Goal: Task Accomplishment & Management: Manage account settings

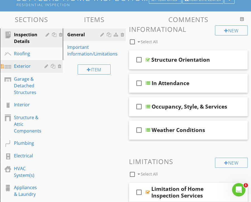
click at [16, 68] on div "Exterior" at bounding box center [25, 66] width 22 height 7
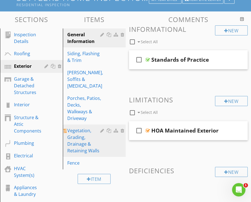
click at [81, 128] on div "Vegetation, Grading, Drainage & Retaining Walls" at bounding box center [84, 140] width 35 height 27
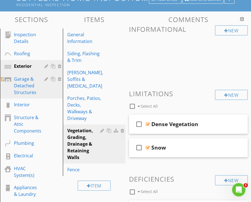
click at [23, 89] on div "Garage & Detached Structures" at bounding box center [25, 86] width 22 height 20
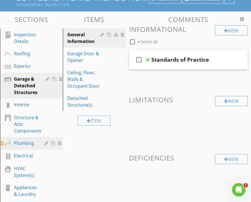
click at [22, 144] on div "Plumbing" at bounding box center [25, 143] width 22 height 7
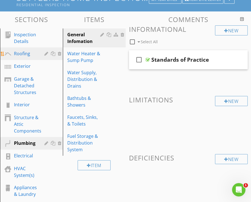
click at [16, 50] on link "Roofing" at bounding box center [32, 54] width 61 height 13
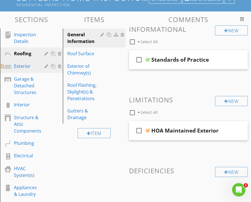
click at [23, 67] on div "Exterior" at bounding box center [25, 66] width 22 height 7
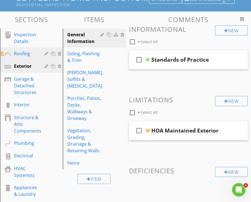
click at [20, 55] on div "Roofing" at bounding box center [25, 53] width 22 height 7
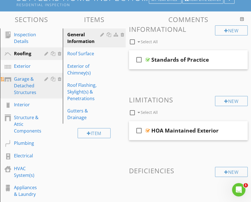
click at [23, 91] on div "Garage & Detached Structures" at bounding box center [25, 86] width 22 height 20
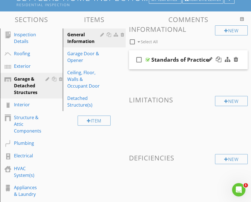
click at [175, 60] on div "Standards of Practice" at bounding box center [181, 59] width 58 height 7
click at [142, 65] on icon "check_box_outline_blank" at bounding box center [139, 59] width 9 height 13
click at [139, 58] on icon "check_box" at bounding box center [139, 59] width 9 height 13
checkbox input "false"
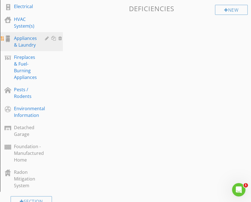
scroll to position [224, 0]
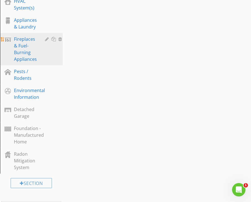
click at [25, 47] on div "Fireplaces & Fuel-Burning Appliances" at bounding box center [25, 49] width 23 height 27
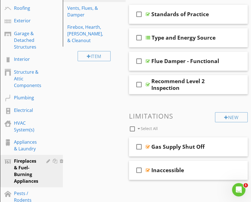
scroll to position [46, 0]
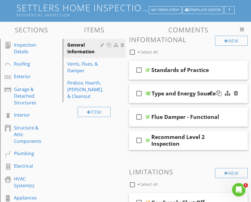
click at [148, 93] on div at bounding box center [148, 93] width 4 height 4
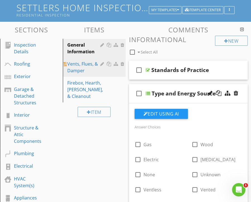
click at [77, 69] on div "Vents, Flues, & Damper" at bounding box center [84, 67] width 35 height 13
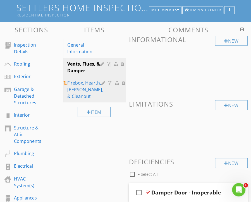
click at [77, 86] on div "Firebox, Hearth, Lintel, & Cleanout" at bounding box center [85, 90] width 36 height 20
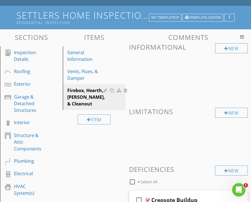
scroll to position [94, 0]
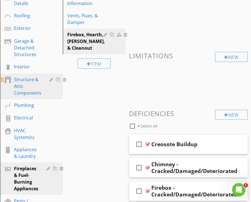
click at [27, 88] on div "Structure & Attic Components" at bounding box center [27, 86] width 27 height 20
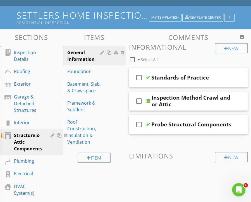
scroll to position [150, 0]
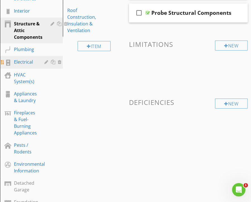
click at [24, 62] on div "Electrical" at bounding box center [25, 62] width 22 height 7
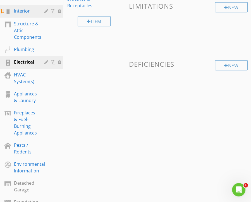
scroll to position [206, 0]
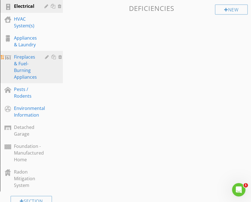
click at [18, 71] on div "Fireplaces & Fuel-Burning Appliances" at bounding box center [25, 67] width 23 height 27
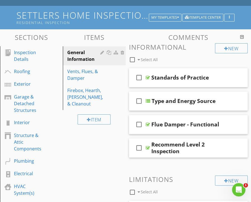
scroll to position [150, 0]
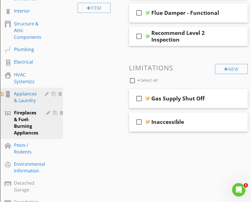
click at [20, 95] on div "Appliances & Laundry" at bounding box center [25, 97] width 23 height 13
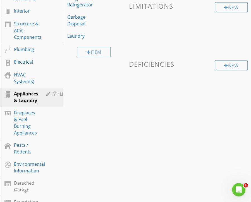
scroll to position [94, 0]
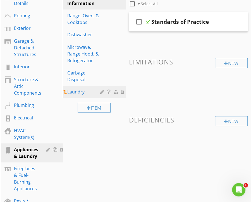
click at [72, 90] on div "Laundry" at bounding box center [84, 92] width 35 height 7
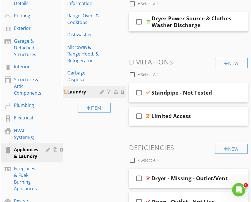
scroll to position [38, 0]
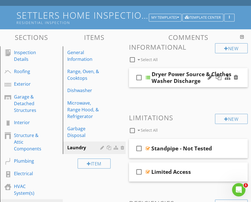
click at [148, 76] on div at bounding box center [148, 77] width 4 height 4
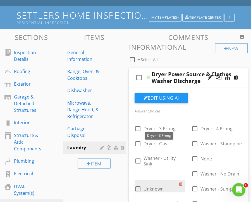
scroll to position [94, 0]
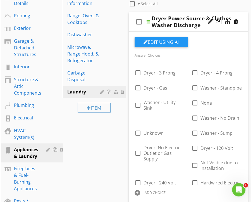
click at [148, 20] on div at bounding box center [148, 22] width 4 height 4
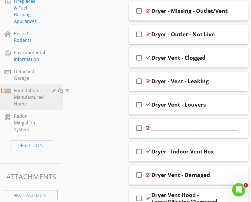
scroll to position [206, 0]
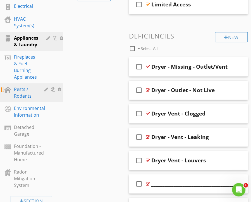
click at [18, 92] on div "Pests / Rodents" at bounding box center [25, 92] width 22 height 13
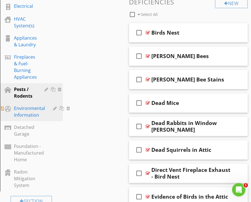
click at [19, 113] on div "Environmental Information" at bounding box center [29, 111] width 31 height 13
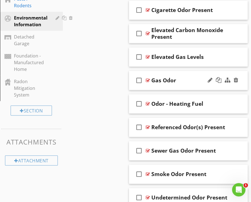
scroll to position [204, 0]
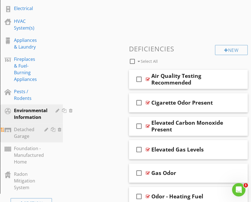
click at [20, 136] on div "Detached Garage" at bounding box center [25, 132] width 22 height 13
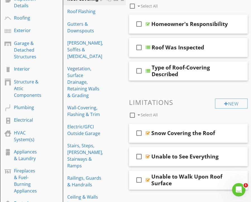
scroll to position [36, 0]
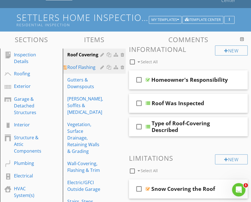
click at [79, 67] on div "Roof Flashing" at bounding box center [84, 67] width 35 height 7
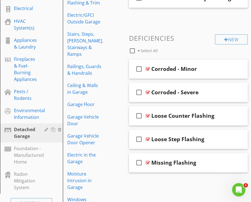
scroll to position [259, 0]
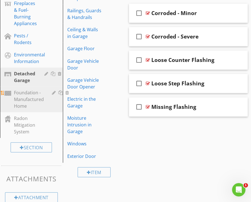
click at [28, 93] on div "Foundation - Manufactured Home" at bounding box center [29, 99] width 30 height 20
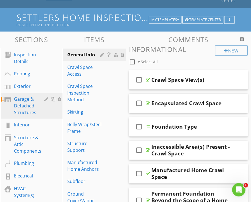
scroll to position [0, 0]
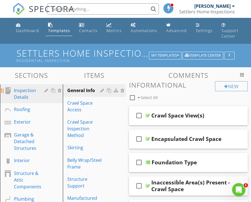
click at [23, 91] on div "Inspection Details" at bounding box center [25, 93] width 22 height 13
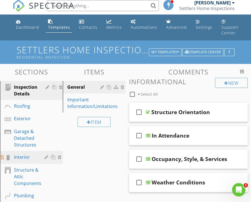
scroll to position [56, 0]
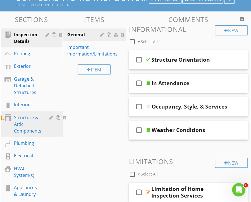
click at [25, 123] on div "Structure & Attic Components" at bounding box center [27, 124] width 27 height 20
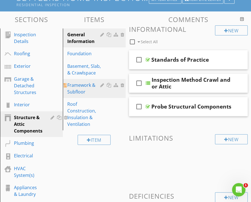
click at [77, 89] on div "Framework & Subfloor" at bounding box center [84, 88] width 35 height 13
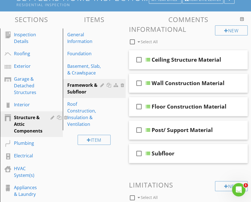
scroll to position [0, 0]
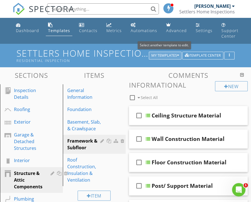
click at [159, 54] on div "My Templates" at bounding box center [166, 56] width 28 height 4
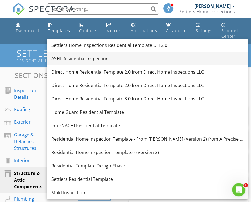
click at [75, 60] on div "ASHI Residential Inspection" at bounding box center [147, 58] width 192 height 7
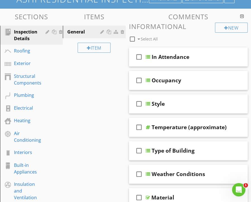
scroll to position [56, 0]
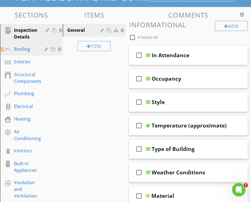
click at [20, 47] on div "Roofing" at bounding box center [25, 49] width 22 height 7
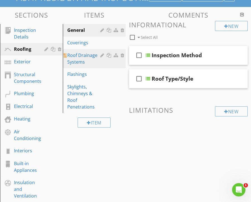
click at [77, 61] on div "Roof Drainage Systems" at bounding box center [84, 58] width 35 height 13
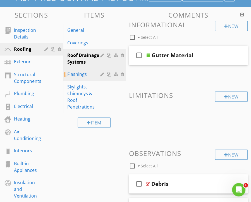
click at [72, 72] on div "Flashings" at bounding box center [84, 74] width 35 height 7
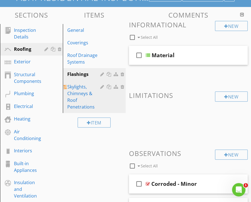
scroll to position [112, 0]
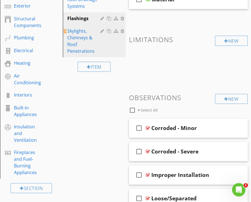
click at [81, 39] on div "Skylights, Chimneys & Roof Penetrations" at bounding box center [84, 41] width 35 height 27
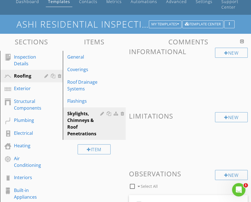
scroll to position [14, 0]
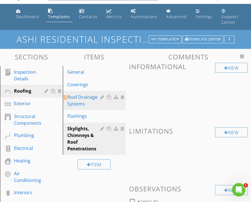
click at [81, 97] on div "Roof Drainage Systems" at bounding box center [84, 100] width 35 height 13
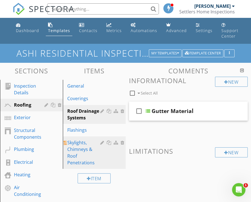
scroll to position [56, 0]
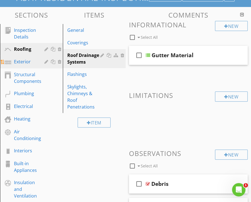
click at [18, 62] on div "Exterior" at bounding box center [25, 61] width 22 height 7
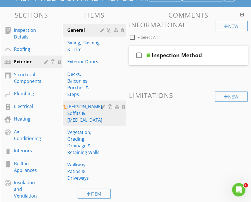
scroll to position [112, 0]
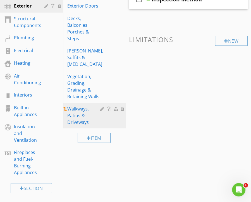
click at [82, 106] on div "Walkways, Patios & Driveways" at bounding box center [84, 116] width 35 height 20
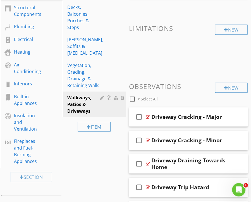
scroll to position [67, 0]
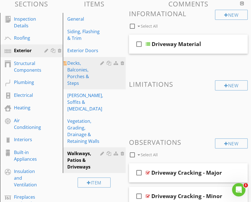
click at [81, 73] on div "Decks, Balconies, Porches & Steps" at bounding box center [84, 73] width 35 height 27
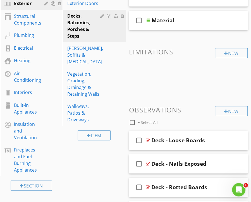
scroll to position [58, 0]
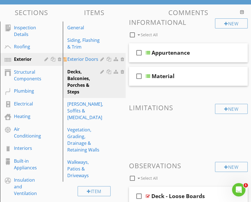
click at [77, 60] on div "Exterior Doors" at bounding box center [84, 59] width 35 height 7
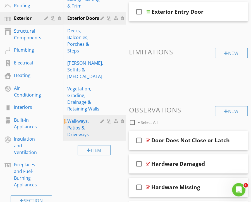
scroll to position [44, 0]
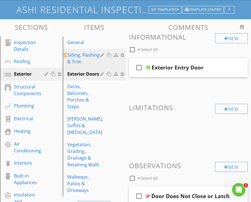
click at [82, 60] on div "Siding, Flashing & Trim" at bounding box center [84, 58] width 35 height 13
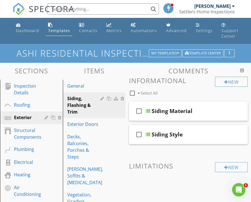
scroll to position [56, 0]
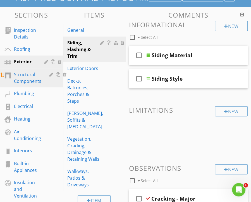
click at [29, 75] on div "Structural Components" at bounding box center [27, 77] width 27 height 13
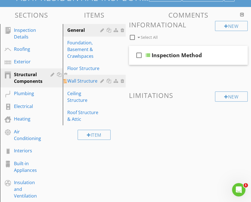
click at [81, 81] on div "Wall Structure" at bounding box center [84, 81] width 35 height 7
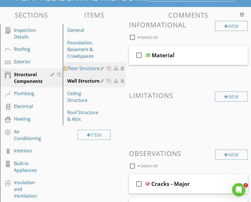
click at [84, 67] on div "Floor Structure" at bounding box center [84, 68] width 35 height 7
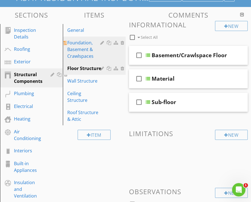
click at [80, 48] on div "Foundation, Basement & Crawlspaces" at bounding box center [84, 49] width 35 height 20
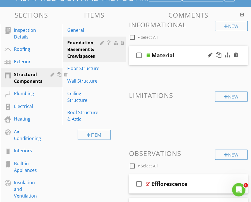
click at [150, 54] on div at bounding box center [148, 55] width 4 height 4
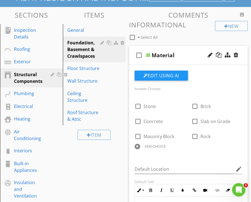
click at [149, 55] on div at bounding box center [148, 55] width 4 height 4
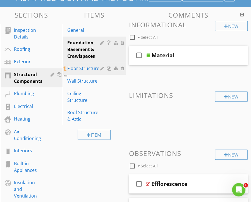
click at [75, 66] on div "Floor Structure" at bounding box center [84, 68] width 35 height 7
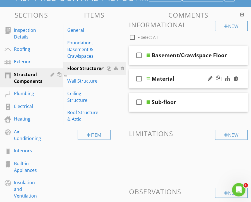
click at [148, 78] on div at bounding box center [148, 79] width 4 height 4
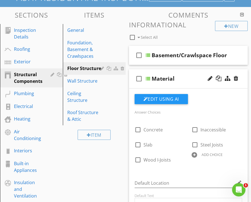
click at [149, 78] on div at bounding box center [148, 79] width 4 height 4
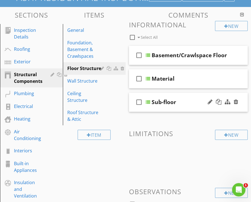
click at [146, 101] on div at bounding box center [148, 102] width 4 height 4
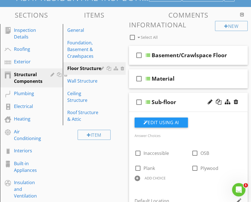
scroll to position [112, 0]
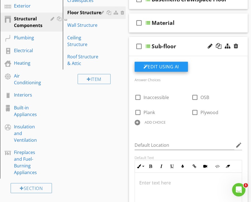
click at [155, 66] on button "Edit Using AI" at bounding box center [161, 67] width 53 height 10
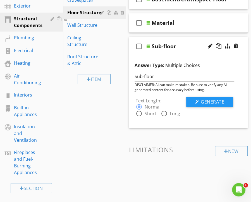
click at [150, 45] on div at bounding box center [148, 46] width 4 height 4
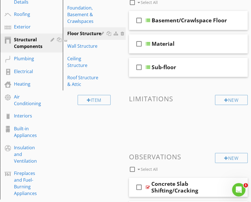
scroll to position [35, 0]
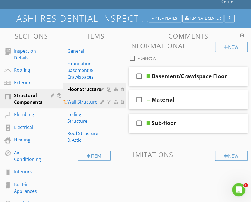
click at [82, 102] on div "Wall Structure" at bounding box center [84, 102] width 35 height 7
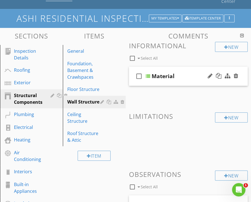
click at [149, 77] on div at bounding box center [148, 76] width 4 height 4
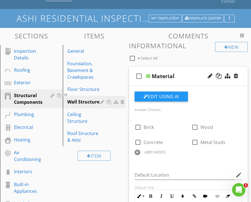
click at [150, 74] on div "check_box_outline_blank Material" at bounding box center [188, 76] width 119 height 19
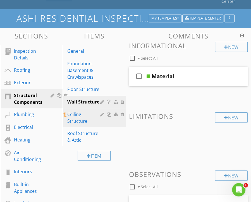
click at [78, 113] on div "Ceiling Structure" at bounding box center [84, 117] width 35 height 13
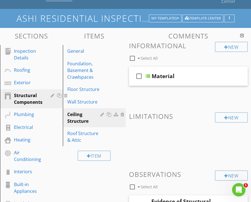
scroll to position [91, 0]
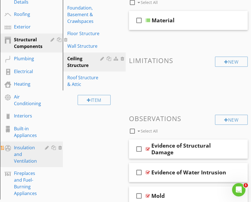
click at [31, 152] on div "Insulation and Ventilation" at bounding box center [25, 155] width 23 height 20
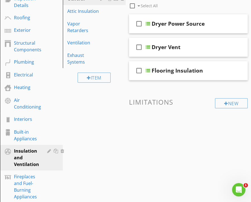
scroll to position [35, 0]
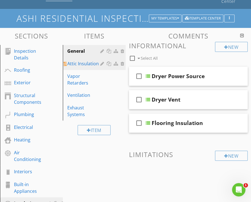
click at [80, 63] on div "Attic Insulation" at bounding box center [84, 63] width 35 height 7
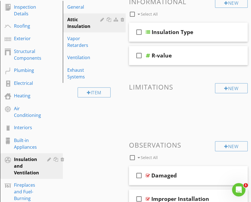
scroll to position [51, 0]
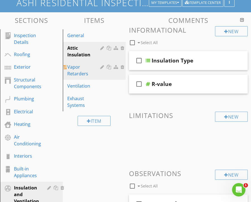
click at [76, 64] on div "Vapor Retarders" at bounding box center [84, 70] width 35 height 13
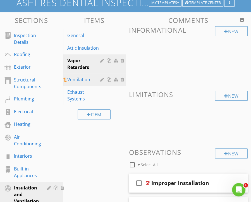
click at [80, 80] on div "Ventilation" at bounding box center [84, 79] width 35 height 7
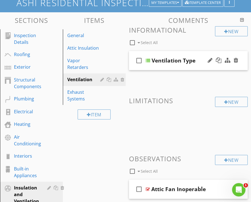
click at [149, 60] on div at bounding box center [148, 60] width 4 height 4
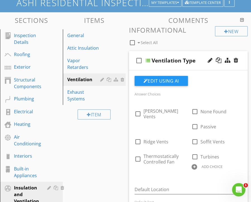
click at [148, 60] on div at bounding box center [148, 60] width 4 height 4
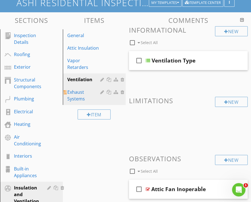
click at [77, 89] on div "Exhaust Systems" at bounding box center [84, 95] width 35 height 13
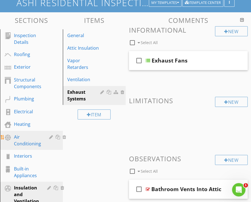
click at [20, 139] on div "Air Conditioning" at bounding box center [27, 140] width 27 height 13
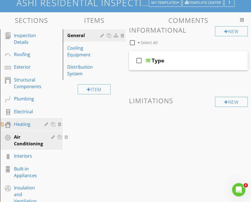
click at [30, 125] on div "Heating" at bounding box center [25, 124] width 22 height 7
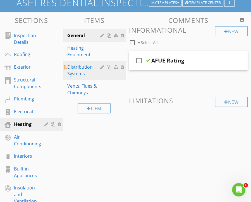
click at [79, 72] on div "Distribution Systems" at bounding box center [84, 70] width 35 height 13
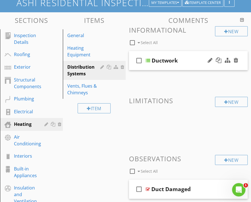
click at [147, 58] on div at bounding box center [148, 60] width 4 height 4
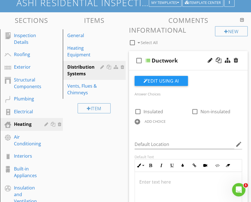
click at [150, 60] on div at bounding box center [148, 60] width 4 height 4
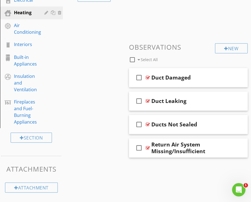
scroll to position [107, 0]
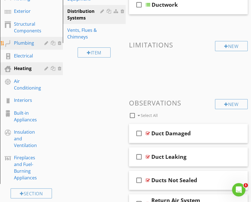
click at [25, 44] on div "Plumbing" at bounding box center [25, 43] width 22 height 7
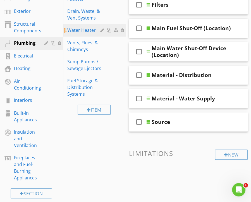
scroll to position [0, 0]
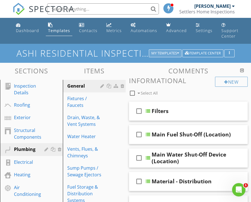
click at [161, 51] on button "My Templates" at bounding box center [165, 53] width 33 height 8
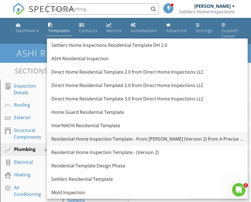
scroll to position [56, 0]
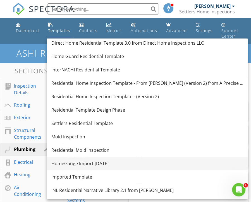
click at [89, 161] on div "HomeGauge Import [DATE]" at bounding box center [147, 163] width 192 height 7
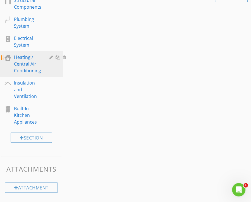
scroll to position [156, 0]
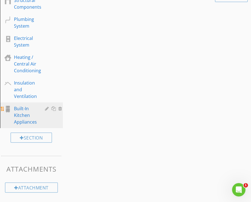
click at [25, 115] on div "Built-In Kitchen Appliances" at bounding box center [25, 115] width 23 height 20
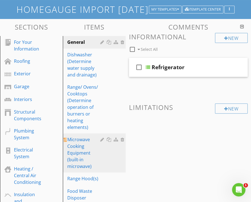
scroll to position [100, 0]
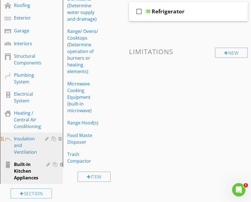
click at [26, 143] on div "Insulation and Ventilation" at bounding box center [25, 146] width 23 height 20
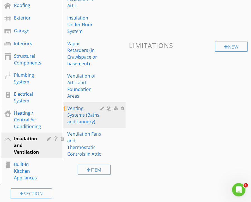
click at [78, 109] on div "Venting Systems (Baths and Laundry)" at bounding box center [84, 115] width 35 height 20
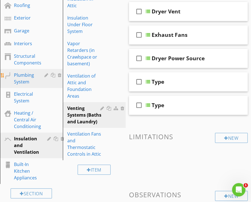
click at [23, 81] on div "Plumbing System" at bounding box center [25, 78] width 22 height 13
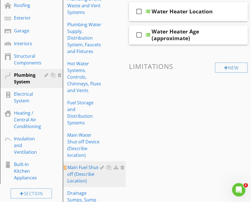
scroll to position [156, 0]
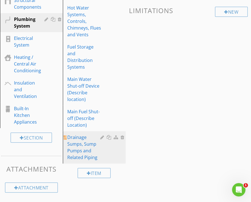
click at [77, 138] on div "Drainage Sumps, Sump Pumps and Related Piping" at bounding box center [84, 147] width 35 height 27
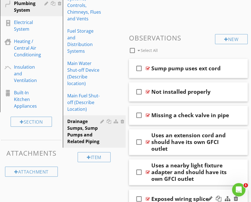
scroll to position [136, 0]
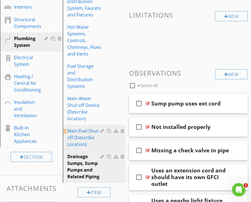
click at [81, 134] on div "Main Fuel Shut-off (Describe Location)" at bounding box center [84, 138] width 35 height 20
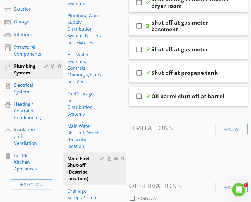
scroll to position [53, 0]
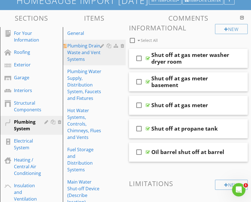
click at [80, 53] on div "Plumbing Drain, Waste and Vent Systems" at bounding box center [84, 52] width 35 height 20
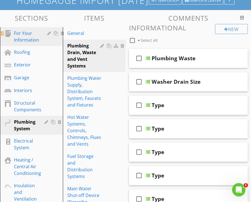
click at [27, 35] on div "For Your Information" at bounding box center [26, 36] width 25 height 13
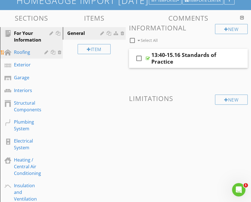
click at [23, 53] on div "Roofing" at bounding box center [25, 52] width 22 height 7
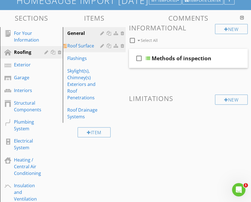
click at [81, 46] on div "Roof Surface" at bounding box center [84, 45] width 35 height 7
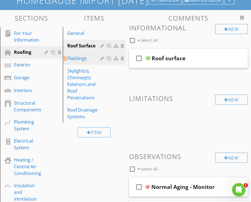
click at [80, 59] on div "Flashings" at bounding box center [84, 58] width 35 height 7
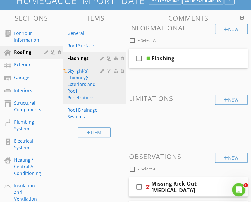
click at [78, 74] on div "Skylight(s), Chimney(s) Exteriors and Roof Penetrations" at bounding box center [84, 85] width 35 height 34
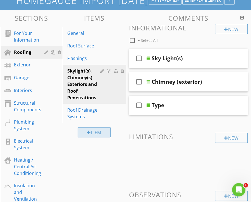
scroll to position [109, 0]
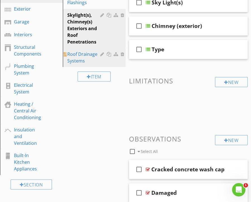
click at [77, 55] on div "Roof Drainage Systems" at bounding box center [84, 57] width 35 height 13
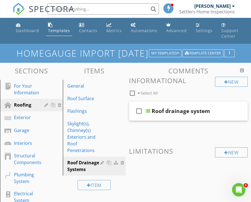
scroll to position [56, 0]
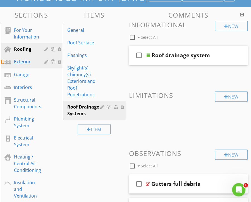
click at [24, 61] on div "Exterior" at bounding box center [25, 61] width 22 height 7
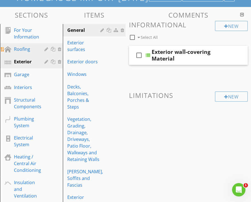
click at [23, 48] on div "Roofing" at bounding box center [25, 49] width 22 height 7
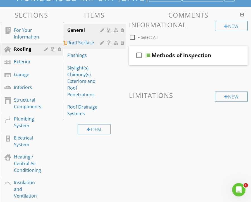
click at [78, 39] on div "Roof Surface" at bounding box center [84, 42] width 35 height 7
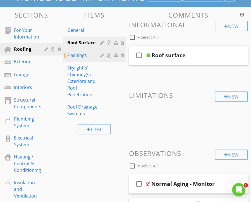
click at [79, 55] on div "Flashings" at bounding box center [84, 55] width 35 height 7
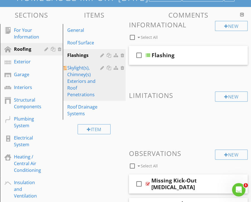
click at [79, 68] on div "Skylight(s), Chimney(s) Exteriors and Roof Penetrations" at bounding box center [84, 82] width 35 height 34
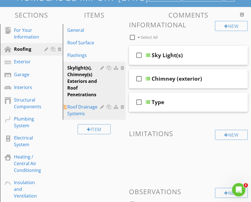
click at [83, 109] on div "Roof Drainage Systems" at bounding box center [84, 110] width 35 height 13
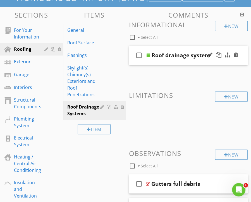
click at [149, 54] on div at bounding box center [148, 55] width 4 height 4
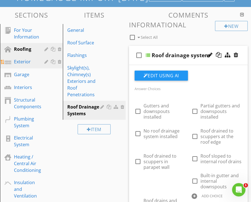
click at [15, 62] on div "Exterior" at bounding box center [25, 61] width 22 height 7
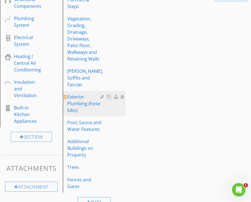
scroll to position [158, 0]
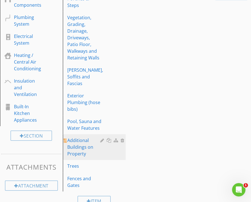
click at [77, 137] on div "Additional Buildings on Property" at bounding box center [84, 147] width 35 height 20
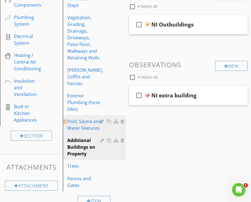
click at [77, 118] on div "Pool, Sauna and Water Features" at bounding box center [84, 124] width 35 height 13
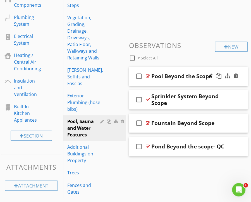
click at [148, 76] on div at bounding box center [148, 76] width 4 height 4
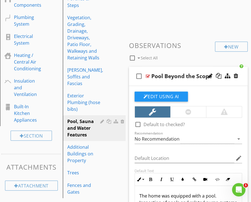
click at [148, 74] on div at bounding box center [148, 76] width 4 height 4
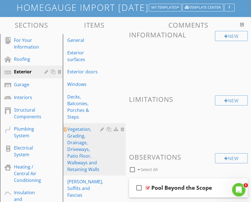
scroll to position [102, 0]
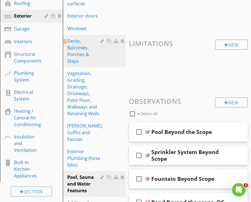
click at [78, 46] on div "Decks, Balconies, Porches & Steps" at bounding box center [84, 51] width 35 height 27
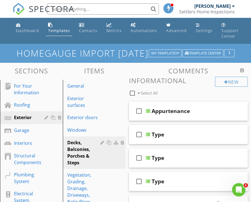
scroll to position [56, 0]
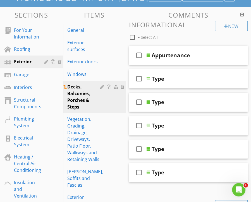
click at [76, 97] on div "Decks, Balconies, Porches & Steps" at bounding box center [84, 97] width 35 height 27
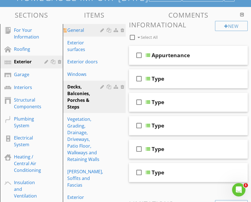
click at [78, 30] on div "General" at bounding box center [84, 30] width 35 height 7
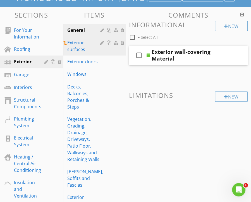
click at [78, 47] on div "Exterior surfaces" at bounding box center [84, 45] width 35 height 13
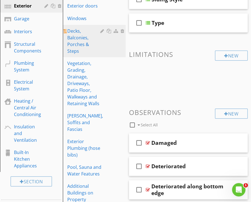
scroll to position [168, 0]
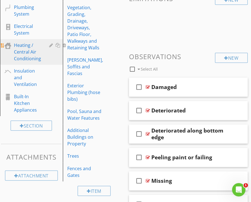
click at [36, 54] on div "Heating / Central Air Conditioning" at bounding box center [27, 52] width 27 height 20
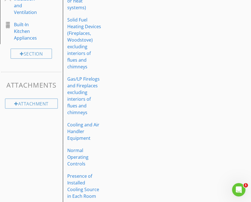
scroll to position [244, 0]
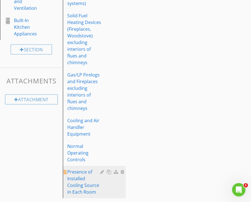
click at [79, 169] on div "Presence of Installed Cooling Source in Each Room" at bounding box center [84, 182] width 35 height 27
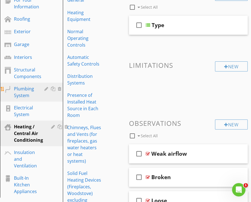
scroll to position [112, 0]
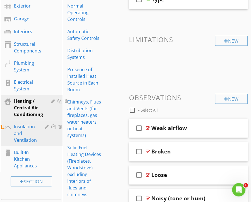
click at [20, 133] on div "Insulation and Ventilation" at bounding box center [25, 134] width 23 height 20
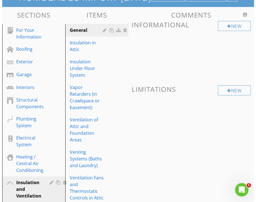
scroll to position [0, 0]
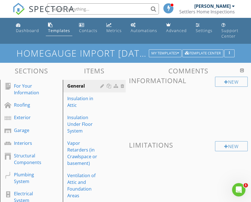
click at [56, 52] on h1 "HomeGauge Import [DATE]" at bounding box center [125, 53] width 218 height 10
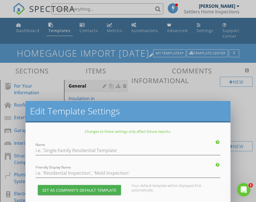
type input "HomeGauge Import [DATE]"
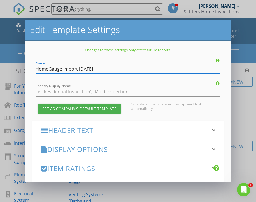
scroll to position [56, 0]
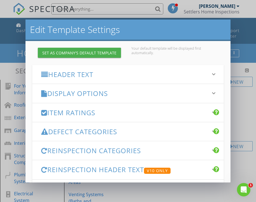
click at [72, 75] on h3 "Header Text" at bounding box center [124, 75] width 166 height 8
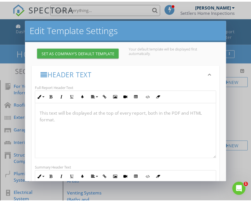
scroll to position [0, 0]
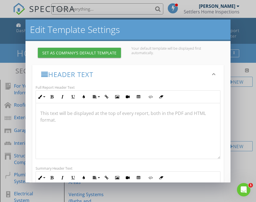
click at [64, 74] on h3 "Header Text" at bounding box center [124, 75] width 166 height 8
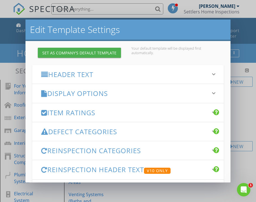
click at [249, 33] on div "Edit Template Settings Changes to these settings only affect future reports. Na…" at bounding box center [128, 101] width 256 height 202
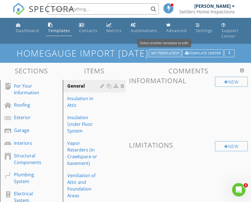
click at [167, 51] on div "My Templates" at bounding box center [166, 53] width 28 height 4
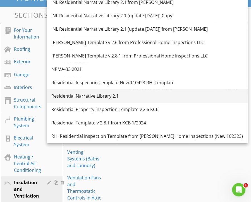
scroll to position [133, 0]
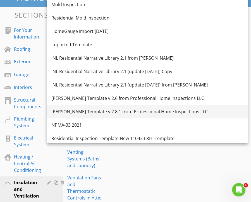
click at [114, 111] on div "[PERSON_NAME] Template v 2.8.1 from Professional Home Inspections LLC" at bounding box center [147, 111] width 192 height 7
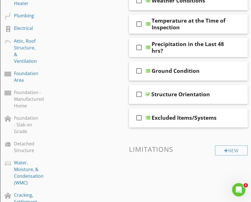
scroll to position [335, 0]
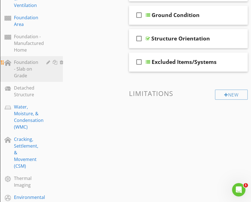
click at [21, 67] on div "Foundation - Slab on Grade" at bounding box center [26, 69] width 24 height 20
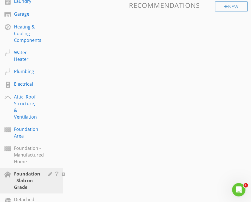
scroll to position [280, 0]
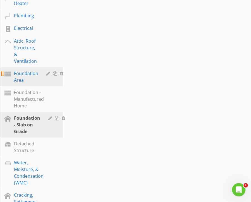
click at [21, 75] on div "Foundation Area" at bounding box center [26, 76] width 24 height 13
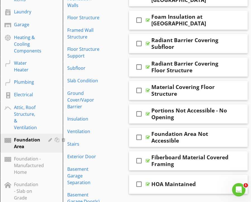
scroll to position [0, 0]
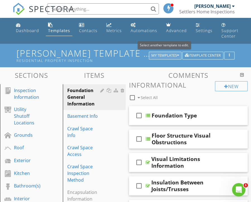
click at [164, 54] on div "My Templates" at bounding box center [166, 56] width 28 height 4
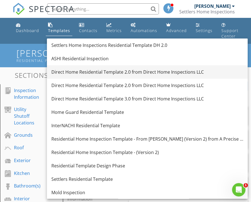
click at [99, 74] on div "Direct Home Residential Template 2.0 from Direct Home Inspections LLC" at bounding box center [147, 72] width 192 height 7
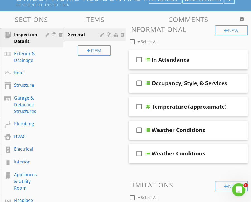
scroll to position [112, 0]
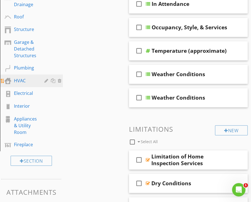
click at [24, 79] on div "HVAC" at bounding box center [25, 80] width 22 height 7
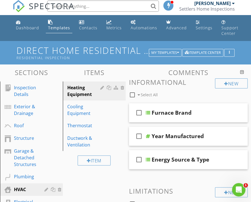
scroll to position [0, 0]
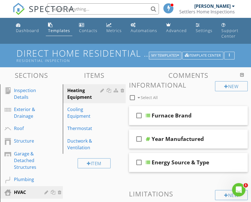
click at [166, 52] on button "My Templates" at bounding box center [165, 56] width 33 height 8
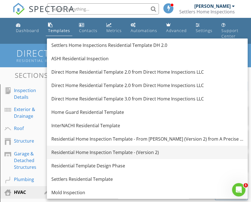
click at [125, 153] on div "Residential Home Inspection Template - (Version 2)" at bounding box center [147, 152] width 192 height 7
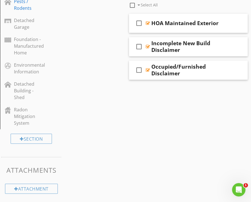
scroll to position [320, 0]
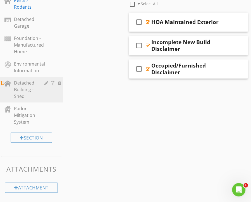
click at [28, 92] on div "Detached Building - Shed" at bounding box center [25, 90] width 22 height 20
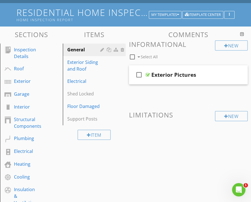
scroll to position [0, 0]
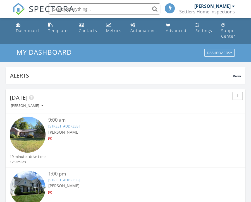
click at [56, 27] on link "Templates" at bounding box center [59, 28] width 26 height 16
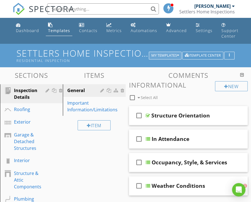
click at [155, 55] on div "My Templates" at bounding box center [166, 56] width 28 height 4
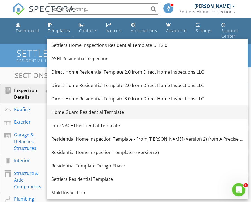
click at [102, 113] on div "Home Guard Residential Template" at bounding box center [147, 112] width 192 height 7
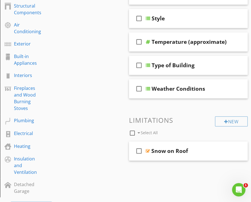
scroll to position [224, 0]
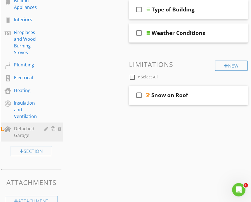
click at [29, 131] on div "Detached Garage" at bounding box center [25, 132] width 22 height 13
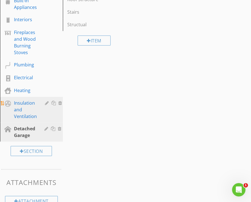
click at [24, 113] on div "Insulation and Ventilation" at bounding box center [25, 110] width 23 height 20
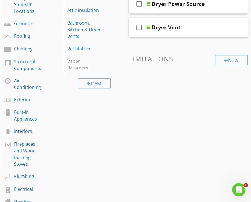
scroll to position [56, 0]
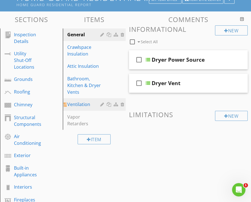
click at [74, 106] on div "Ventilation" at bounding box center [84, 104] width 35 height 7
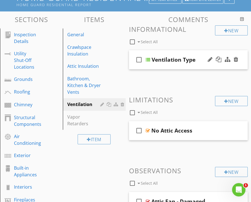
click at [149, 60] on div at bounding box center [148, 60] width 4 height 4
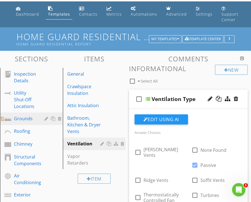
scroll to position [72, 0]
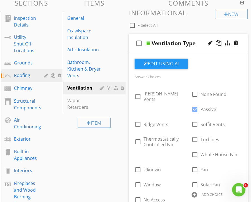
click at [22, 74] on div "Roofing" at bounding box center [25, 75] width 22 height 7
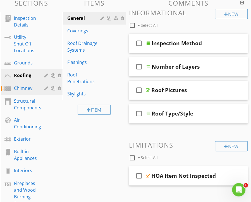
click at [19, 89] on div "Chimney" at bounding box center [25, 88] width 22 height 7
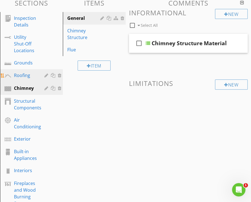
click at [20, 77] on div "Roofing" at bounding box center [25, 75] width 22 height 7
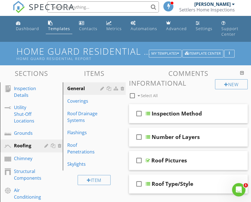
scroll to position [0, 0]
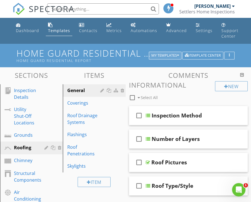
click at [164, 57] on div "My Templates" at bounding box center [166, 56] width 28 height 4
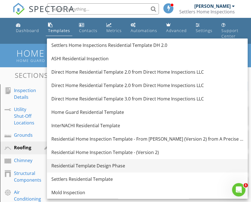
scroll to position [56, 0]
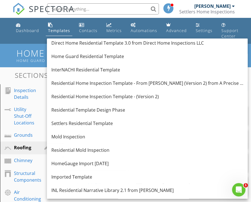
click at [103, 163] on div "HomeGauge Import 2023-11-04" at bounding box center [147, 163] width 192 height 7
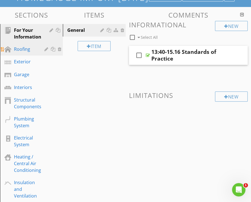
click at [25, 48] on div "Roofing" at bounding box center [25, 49] width 22 height 7
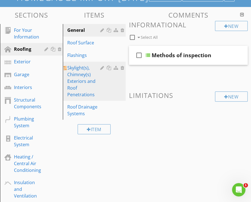
click at [83, 81] on div "Skylight(s), Chimney(s) Exteriors and Roof Penetrations" at bounding box center [84, 82] width 35 height 34
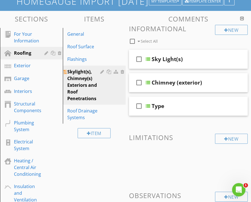
scroll to position [0, 0]
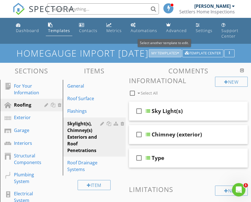
click at [158, 53] on div "My Templates" at bounding box center [166, 53] width 28 height 4
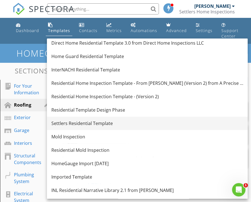
scroll to position [112, 0]
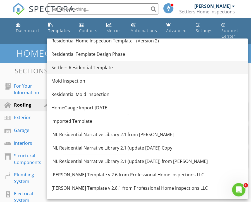
click at [71, 67] on div "Settlers Residential Template" at bounding box center [147, 67] width 192 height 7
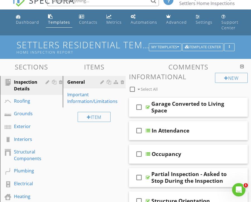
scroll to position [0, 0]
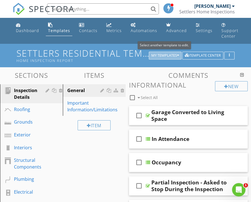
click at [158, 54] on div "My Templates" at bounding box center [166, 56] width 28 height 4
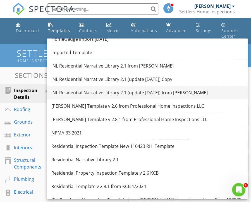
scroll to position [188, 0]
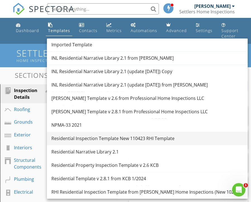
click at [100, 139] on div "Residential Inspection Template New 110423 RHI Template" at bounding box center [147, 138] width 192 height 7
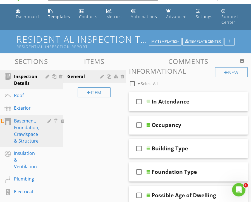
scroll to position [56, 0]
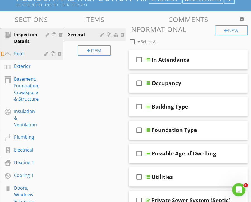
click at [21, 51] on div "Roof" at bounding box center [25, 53] width 22 height 7
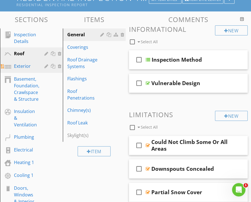
click at [21, 67] on div "Exterior" at bounding box center [25, 66] width 22 height 7
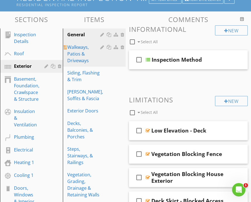
click at [82, 59] on div "Walkways, Patios & Driveways" at bounding box center [84, 54] width 35 height 20
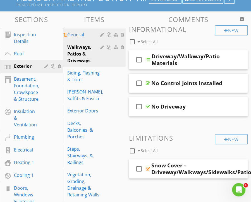
click at [74, 31] on div "General" at bounding box center [84, 34] width 35 height 7
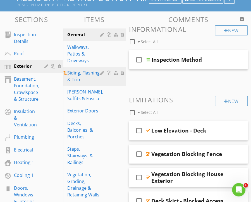
click at [75, 79] on div "Siding, Flashing & Trim" at bounding box center [84, 76] width 35 height 13
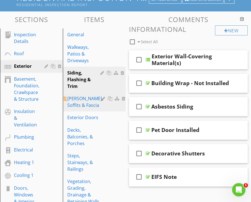
click at [79, 97] on div "Eaves, Soffits & Fascia" at bounding box center [85, 101] width 36 height 13
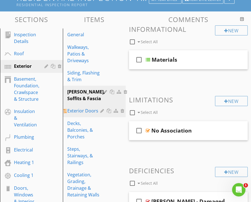
click at [78, 112] on div "Exterior Doors" at bounding box center [84, 111] width 35 height 7
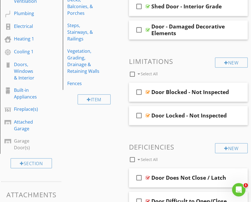
scroll to position [106, 0]
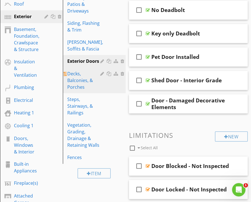
click at [77, 81] on div "Decks, Balconies, & Porches" at bounding box center [84, 80] width 35 height 20
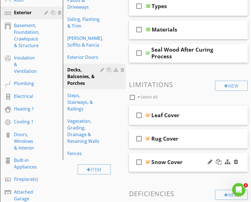
scroll to position [0, 0]
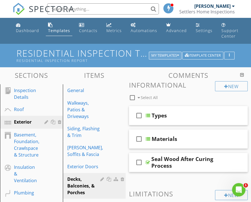
click at [166, 55] on div "My Templates" at bounding box center [166, 56] width 28 height 4
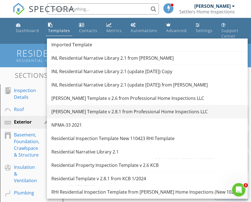
scroll to position [56, 0]
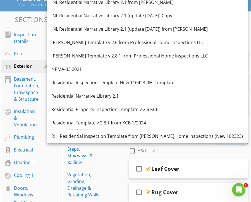
click at [111, 56] on div "[PERSON_NAME] Template v 2.8.1 from Professional Home Inspections LLC" at bounding box center [147, 56] width 192 height 7
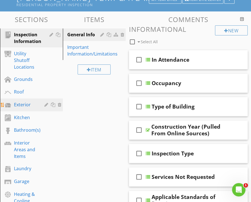
click at [19, 104] on div "Exterior" at bounding box center [25, 104] width 22 height 7
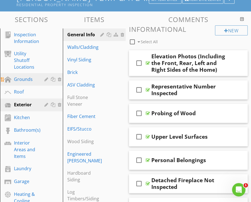
click at [20, 76] on div "Grounds" at bounding box center [25, 79] width 22 height 7
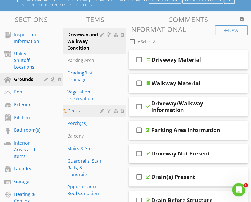
click at [82, 111] on div "Decks" at bounding box center [84, 111] width 35 height 7
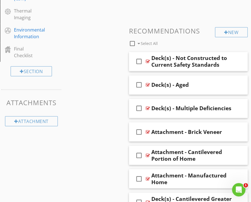
scroll to position [559, 0]
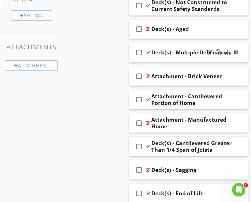
click at [148, 50] on div at bounding box center [148, 52] width 4 height 4
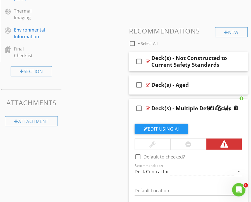
scroll to position [447, 0]
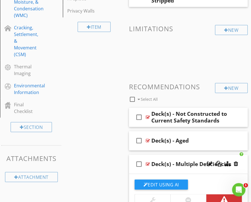
click at [147, 162] on div at bounding box center [148, 164] width 4 height 4
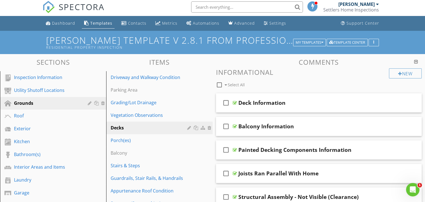
scroll to position [0, 0]
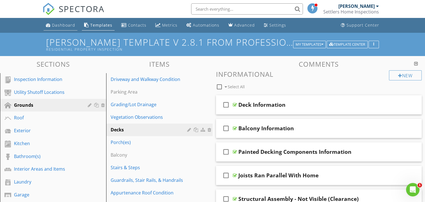
click at [66, 24] on div "Dashboard" at bounding box center [63, 24] width 23 height 5
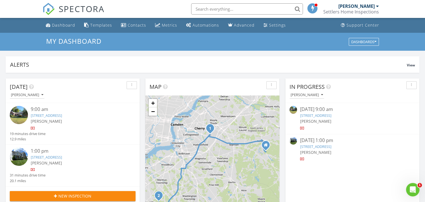
click at [62, 117] on link "[STREET_ADDRESS]" at bounding box center [46, 115] width 31 height 5
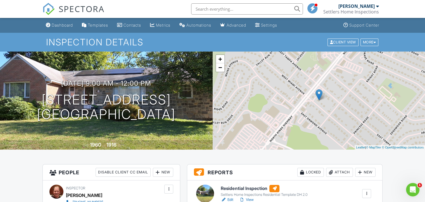
drag, startPoint x: 62, startPoint y: 166, endPoint x: 19, endPoint y: 182, distance: 45.5
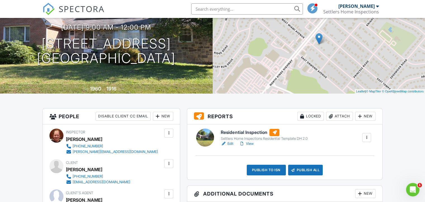
scroll to position [112, 0]
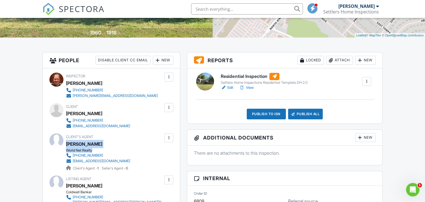
drag, startPoint x: 97, startPoint y: 149, endPoint x: 67, endPoint y: 146, distance: 30.6
click at [67, 146] on div "Client's Agent Betty Castro World Net Realty (856) 979-4374 bettycastro@gmail.c…" at bounding box center [111, 151] width 91 height 37
drag, startPoint x: 67, startPoint y: 146, endPoint x: 73, endPoint y: 146, distance: 5.9
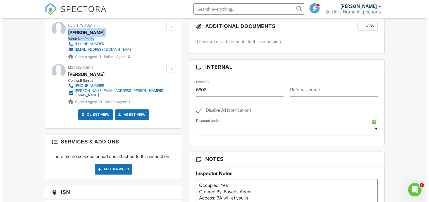
scroll to position [224, 0]
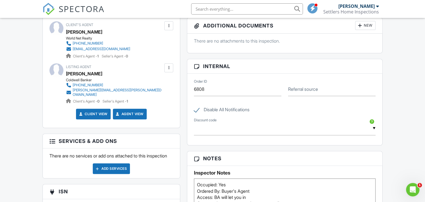
click at [113, 168] on div "Add Services" at bounding box center [111, 168] width 37 height 11
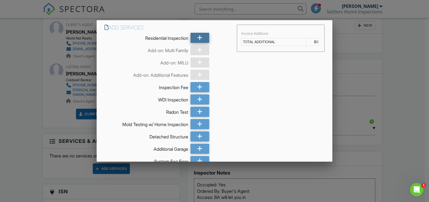
click at [201, 36] on div at bounding box center [200, 38] width 19 height 10
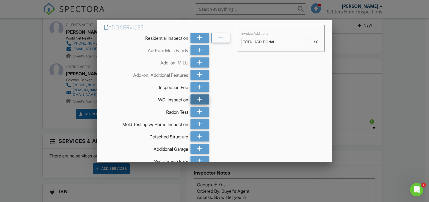
click at [198, 101] on icon at bounding box center [199, 99] width 5 height 10
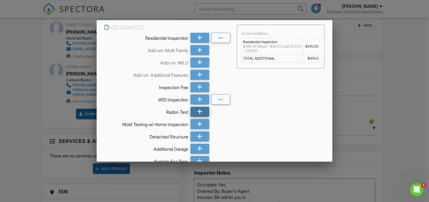
click at [197, 114] on icon at bounding box center [199, 112] width 5 height 10
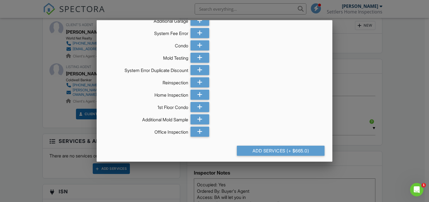
scroll to position [131, 0]
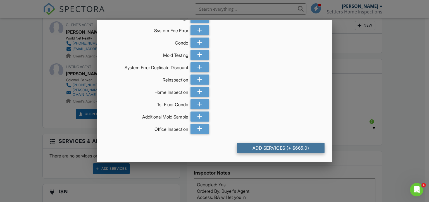
click at [286, 148] on div "Add Services (+ $665.0)" at bounding box center [281, 148] width 88 height 10
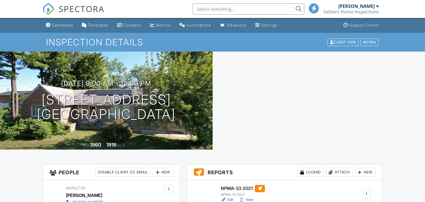
scroll to position [112, 0]
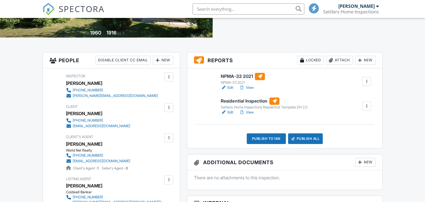
click at [229, 112] on link "Edit" at bounding box center [227, 112] width 13 height 6
